Goal: Task Accomplishment & Management: Use online tool/utility

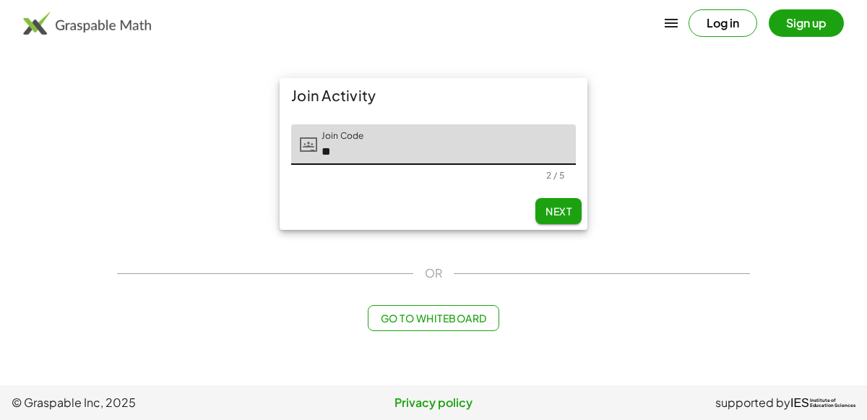
type input "*"
type input "*****"
click at [566, 211] on span "Next" at bounding box center [558, 210] width 26 height 13
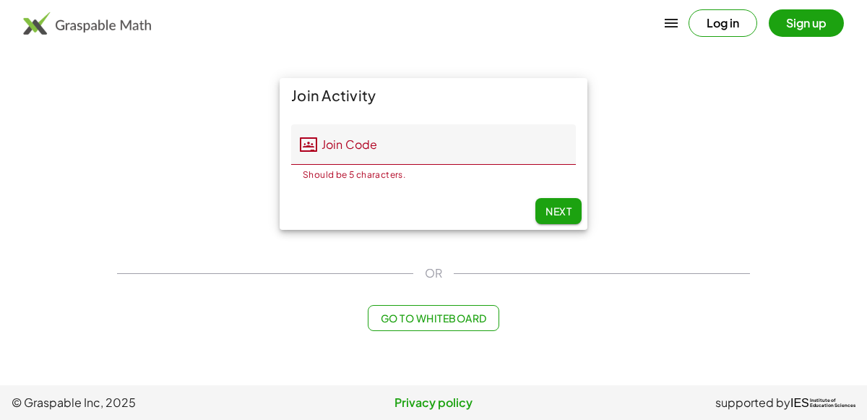
click at [126, 24] on img at bounding box center [87, 23] width 128 height 23
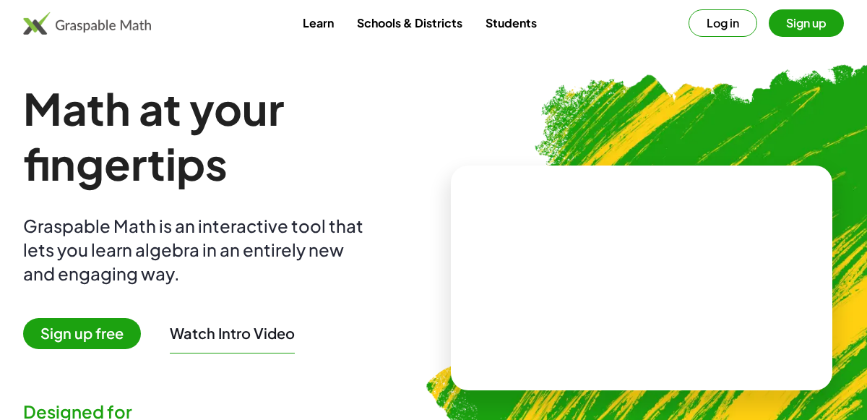
click at [793, 25] on button "Sign up" at bounding box center [805, 22] width 75 height 27
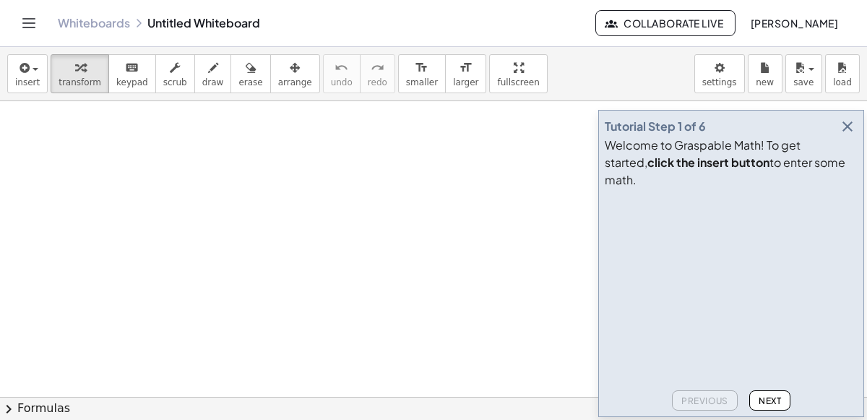
click at [846, 135] on icon "button" at bounding box center [846, 126] width 17 height 17
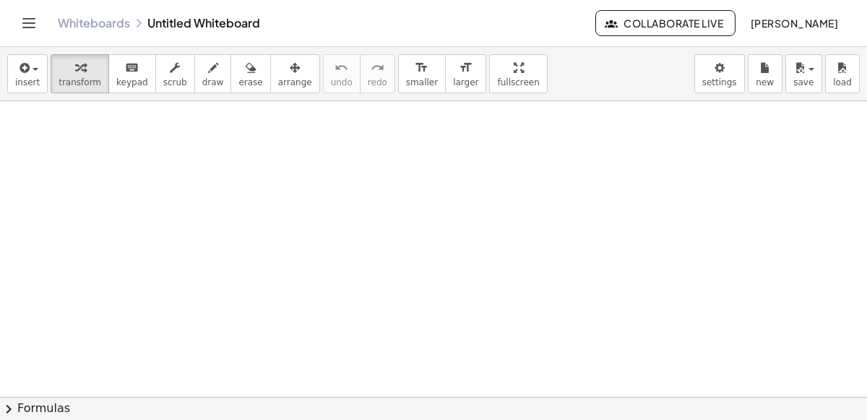
click at [32, 24] on icon "Toggle navigation" at bounding box center [28, 22] width 17 height 17
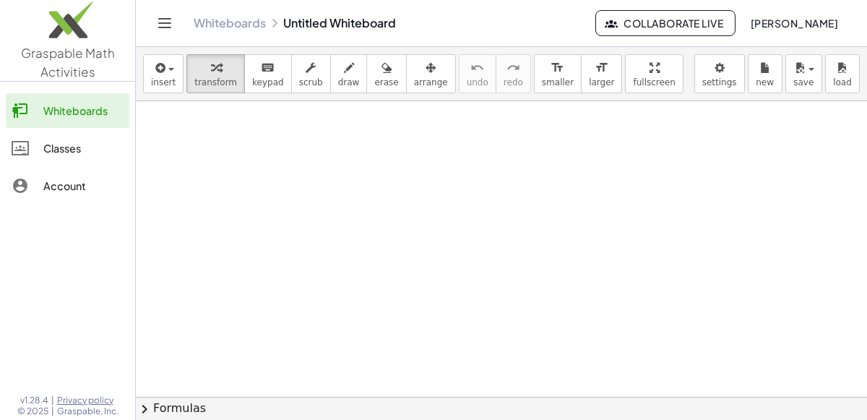
click at [68, 142] on div "Classes" at bounding box center [83, 147] width 80 height 17
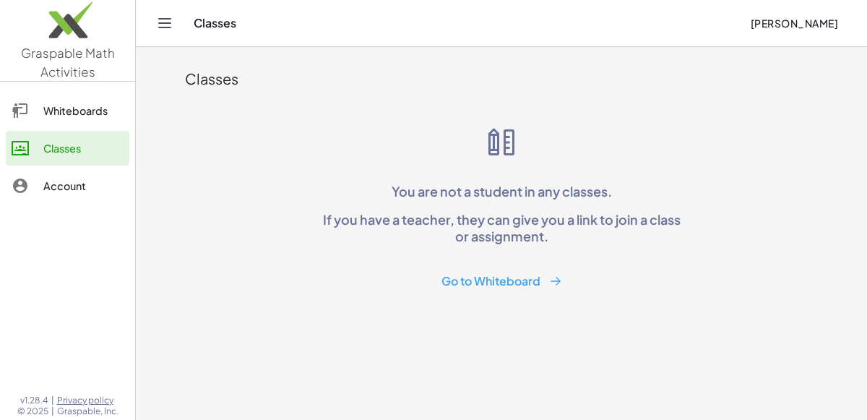
click at [230, 22] on div "Classes" at bounding box center [466, 23] width 544 height 14
click at [171, 19] on icon "Toggle navigation" at bounding box center [164, 22] width 17 height 17
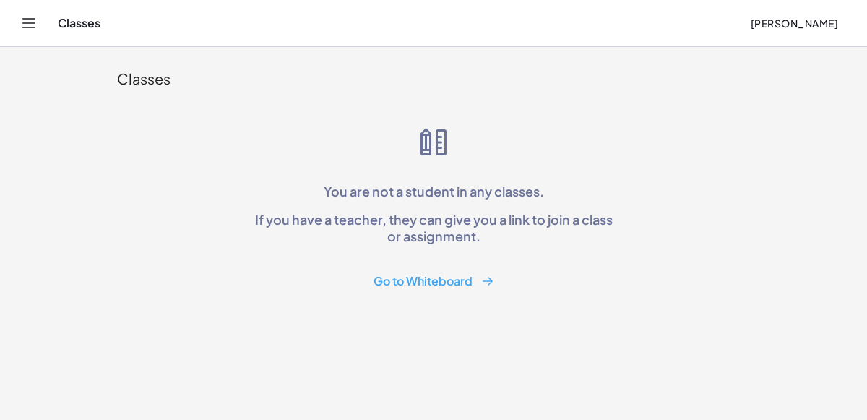
click at [38, 19] on button "Toggle navigation" at bounding box center [28, 23] width 23 height 23
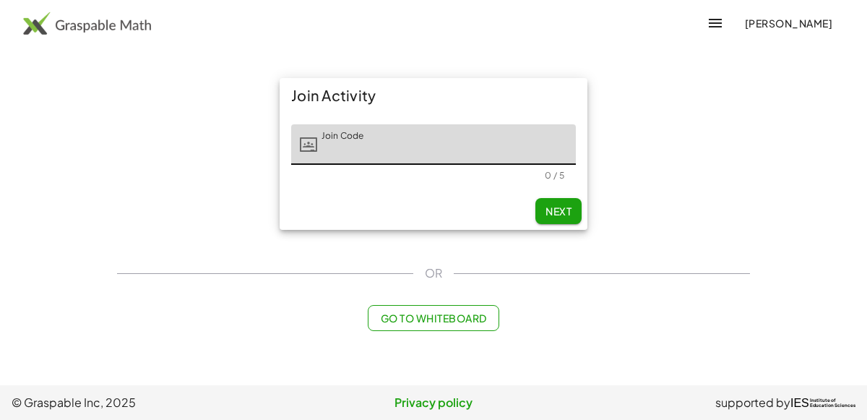
click at [391, 150] on input "Join Code" at bounding box center [446, 144] width 259 height 40
type input "*****"
click at [86, 27] on img at bounding box center [87, 23] width 128 height 23
